Goal: Transaction & Acquisition: Purchase product/service

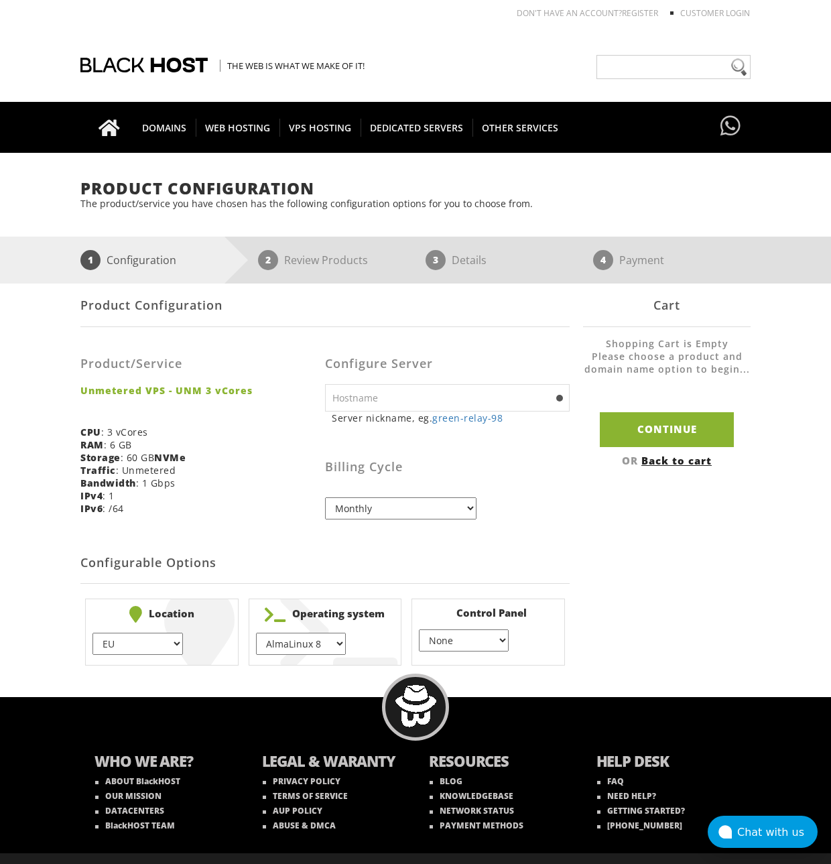
click at [155, 635] on select "EU } [GEOGRAPHIC_DATA] } [GEOGRAPHIC_DATA] } [GEOGRAPHIC_DATA] } [GEOGRAPHIC_DA…" at bounding box center [137, 643] width 90 height 22
click at [62, 597] on div "Product Configuration The product/service you have chosen has the following con…" at bounding box center [415, 425] width 831 height 490
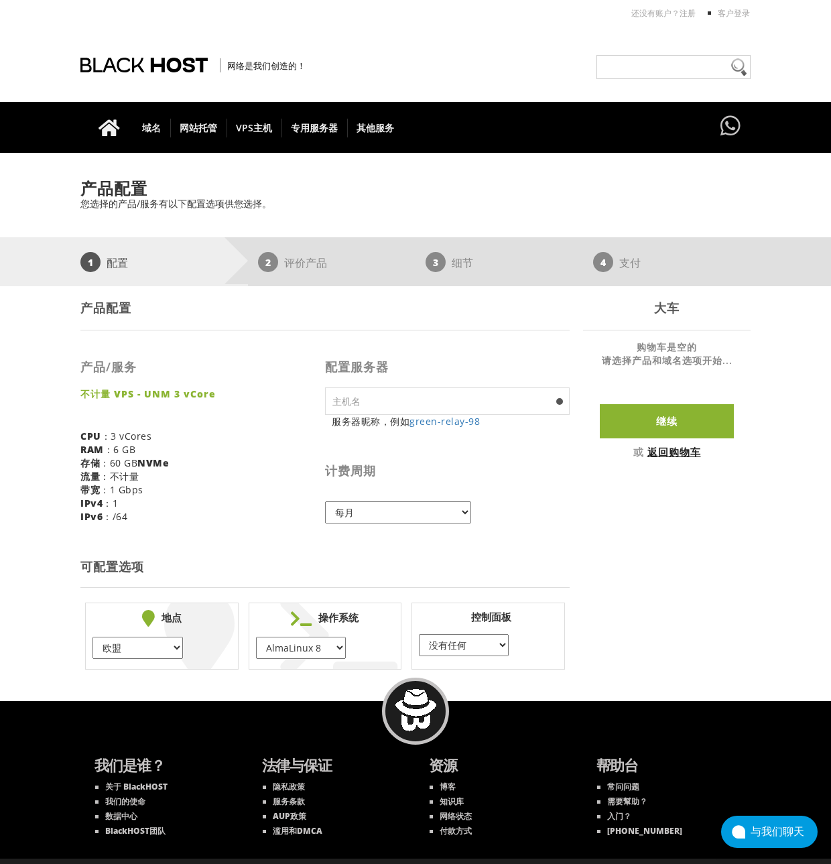
click at [159, 641] on select "欧盟 } 美国 } [GEOGRAPHIC_DATA] } 阿姆斯特丹 } 维也纳 } 芝加哥 }" at bounding box center [137, 647] width 90 height 22
click at [307, 646] on select "AlmaLinux 8 } AlmaLinux 9 } AlmaLinux 10 } Rocky Linux 8 } Rocky Linux 9 } Cent…" at bounding box center [301, 647] width 90 height 22
click at [256, 636] on select "AlmaLinux 8 } AlmaLinux 9 } AlmaLinux 10 } Rocky Linux 8 } Rocky Linux 9 } Cent…" at bounding box center [301, 647] width 90 height 22
click at [322, 638] on select "AlmaLinux 8 } AlmaLinux 9 } AlmaLinux 10 } Rocky Linux 8 } Rocky Linux 9 } Cent…" at bounding box center [301, 647] width 90 height 22
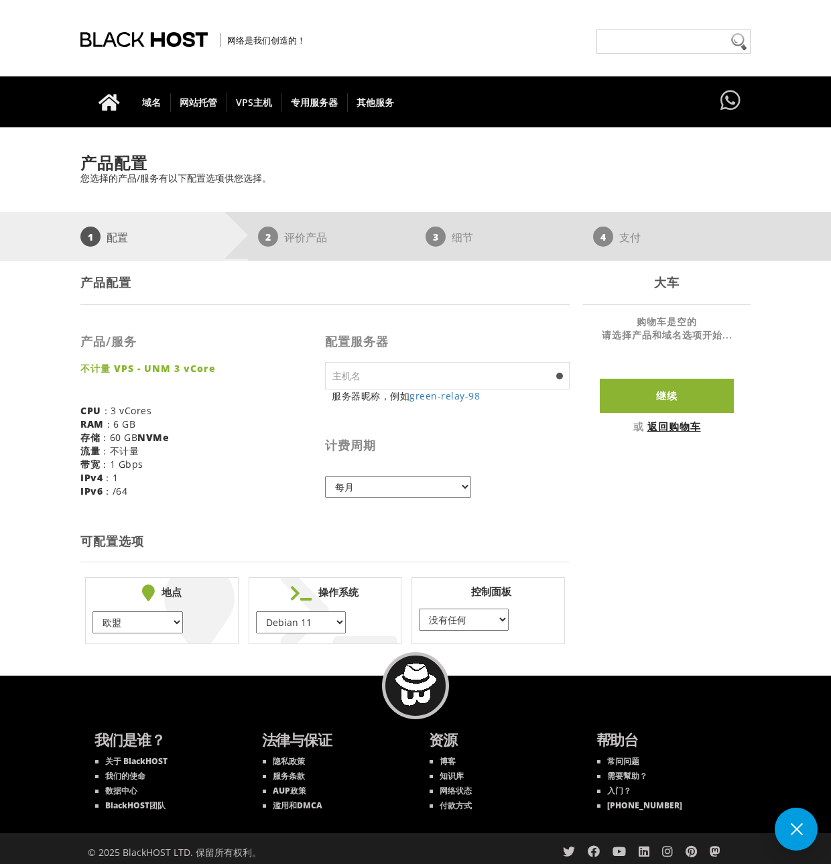
click at [306, 616] on select "AlmaLinux 8 } AlmaLinux 9 } AlmaLinux 10 } Rocky Linux 8 } Rocky Linux 9 } Cent…" at bounding box center [301, 622] width 90 height 22
select select "1217"
click at [256, 611] on select "AlmaLinux 8 } AlmaLinux 9 } AlmaLinux 10 } Rocky Linux 8 } Rocky Linux 9 } Cent…" at bounding box center [301, 622] width 90 height 22
click at [645, 549] on div "产品配置 产品/服务 不计量 VPS - UNM 3 vCore CPU ：3 vCores RAM ：6 GB 存储 ：60 GB NVMe 流量 ：不计量…" at bounding box center [415, 455] width 670 height 388
